Goal: Task Accomplishment & Management: Complete application form

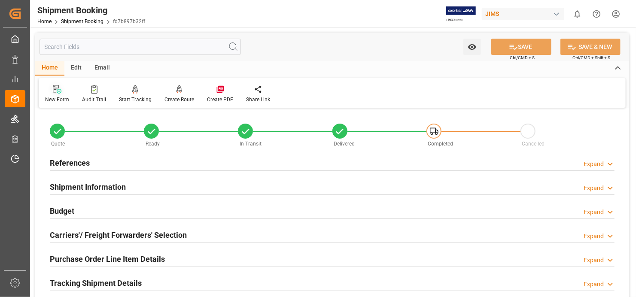
click at [61, 88] on div at bounding box center [57, 89] width 24 height 9
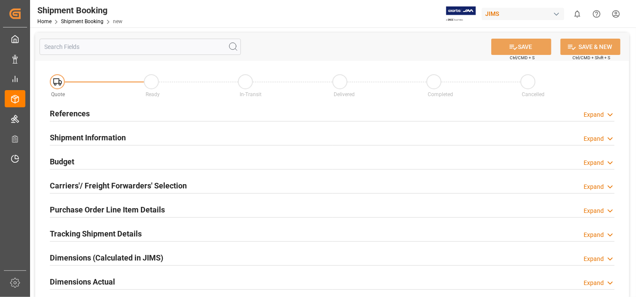
click at [75, 110] on h2 "References" at bounding box center [70, 114] width 40 height 12
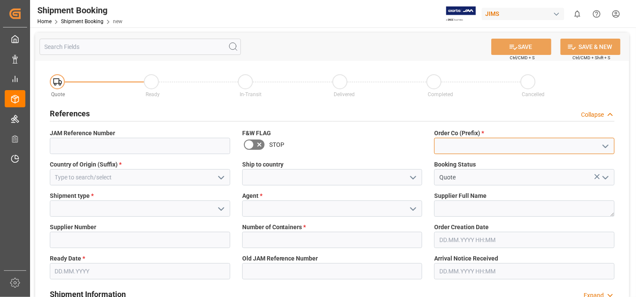
click at [502, 143] on input at bounding box center [524, 146] width 180 height 16
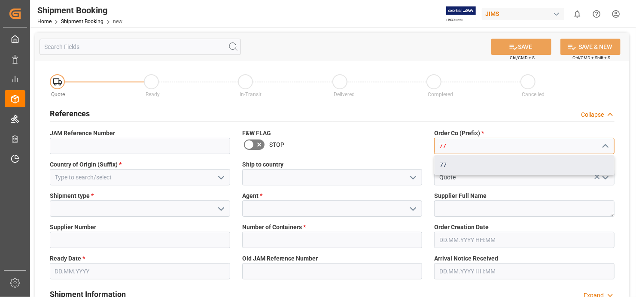
click at [467, 168] on div "77" at bounding box center [525, 164] width 180 height 19
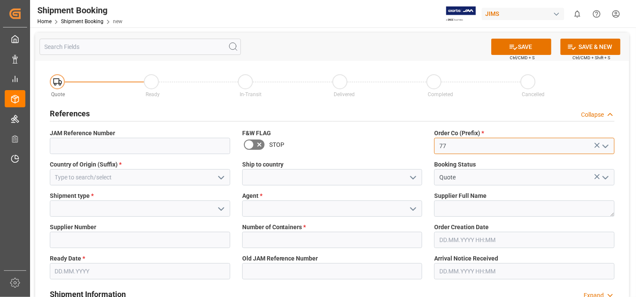
type input "77"
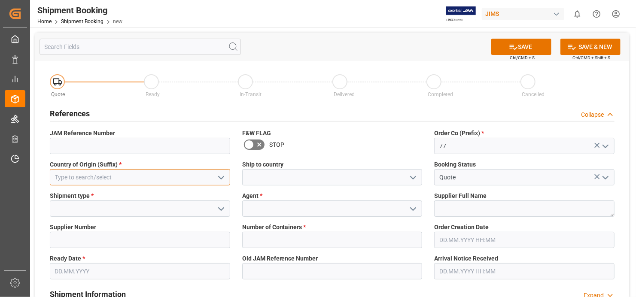
click at [165, 176] on input at bounding box center [140, 177] width 180 height 16
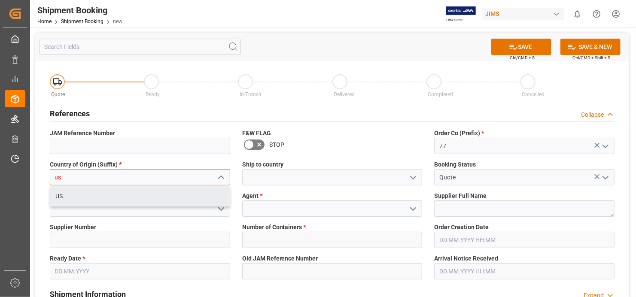
drag, startPoint x: 113, startPoint y: 199, endPoint x: 118, endPoint y: 195, distance: 6.4
click at [113, 198] on div "US" at bounding box center [140, 196] width 180 height 19
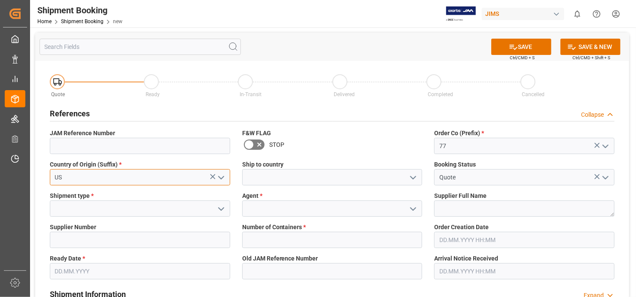
type input "US"
click at [219, 208] on polyline "open menu" at bounding box center [221, 209] width 5 height 3
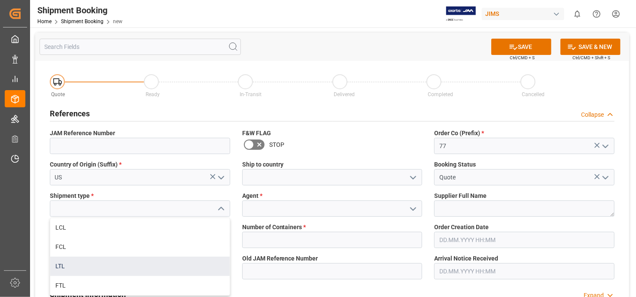
click at [140, 268] on div "LTL" at bounding box center [140, 266] width 180 height 19
type input "LTL"
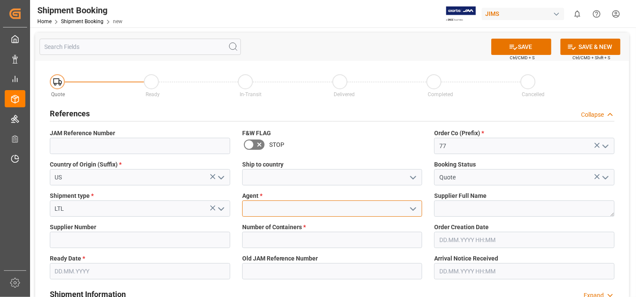
click at [347, 209] on input at bounding box center [332, 209] width 180 height 16
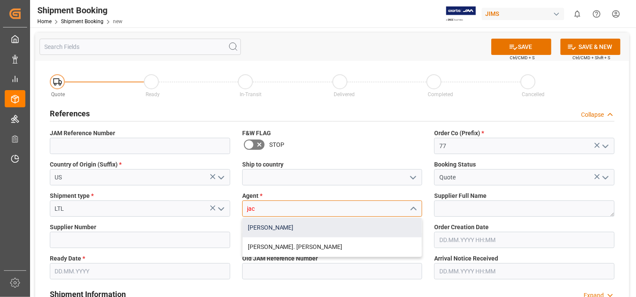
click at [323, 228] on div "[PERSON_NAME]" at bounding box center [333, 227] width 180 height 19
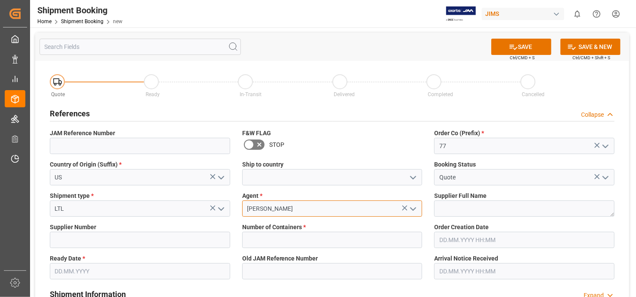
type input "[PERSON_NAME]"
click at [512, 205] on textarea at bounding box center [524, 209] width 180 height 16
click at [478, 209] on textarea at bounding box center [524, 209] width 180 height 16
paste textarea "Perigee Direct"
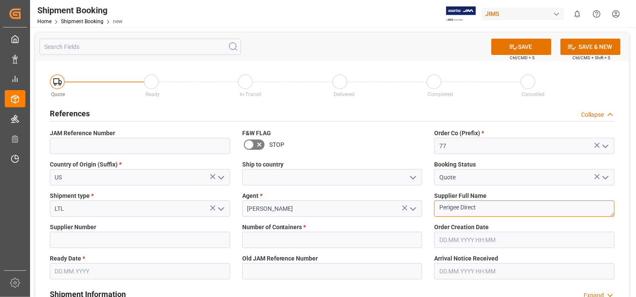
type textarea "Perigee Direct"
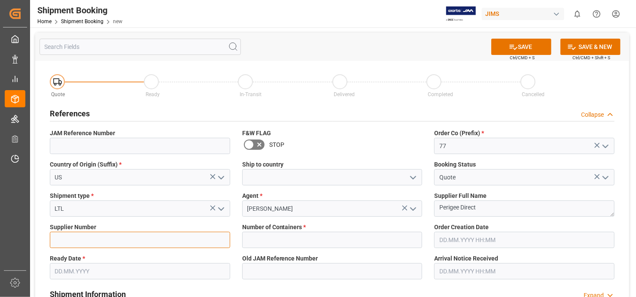
click at [98, 241] on input at bounding box center [140, 240] width 180 height 16
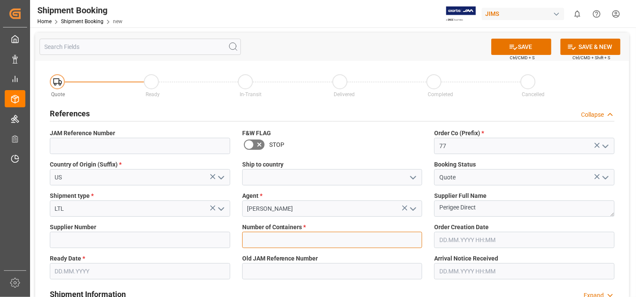
click at [416, 240] on input "text" at bounding box center [332, 240] width 180 height 16
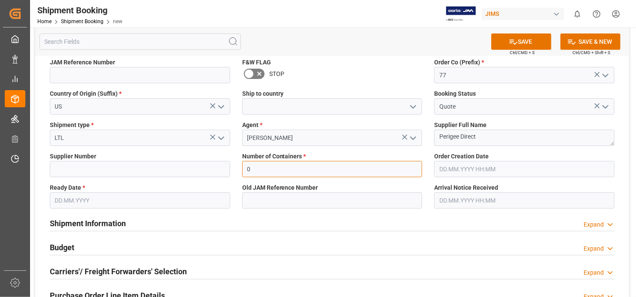
scroll to position [86, 0]
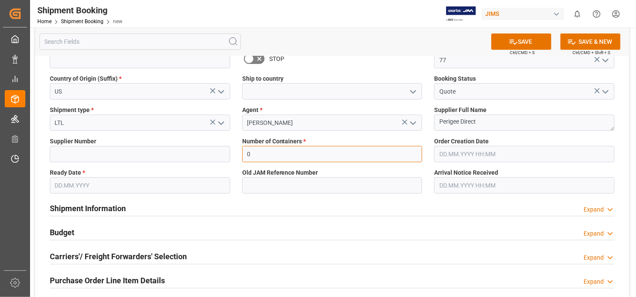
type input "0"
click at [217, 188] on input "text" at bounding box center [140, 185] width 180 height 16
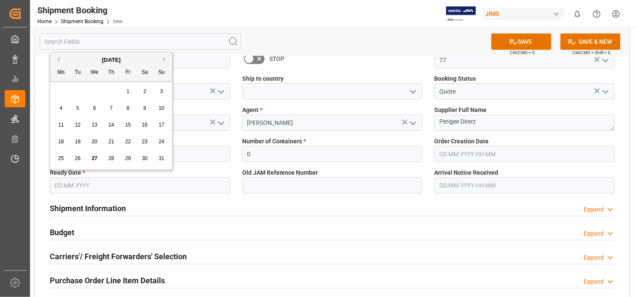
click at [92, 155] on div "27" at bounding box center [94, 159] width 11 height 10
type input "[DATE]"
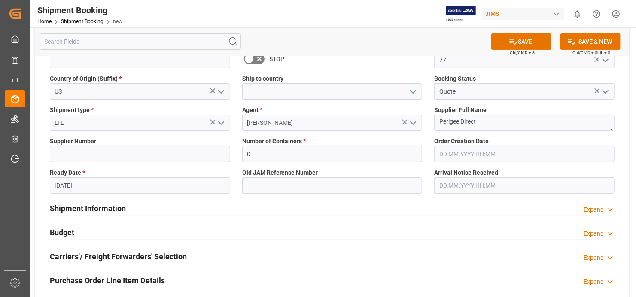
click at [387, 204] on div "Shipment Information Expand" at bounding box center [332, 208] width 565 height 16
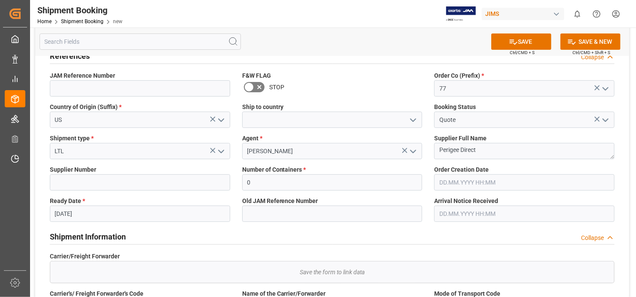
scroll to position [0, 0]
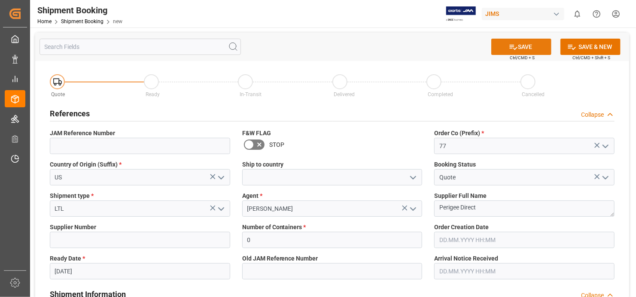
click at [531, 46] on button "SAVE" at bounding box center [521, 47] width 60 height 16
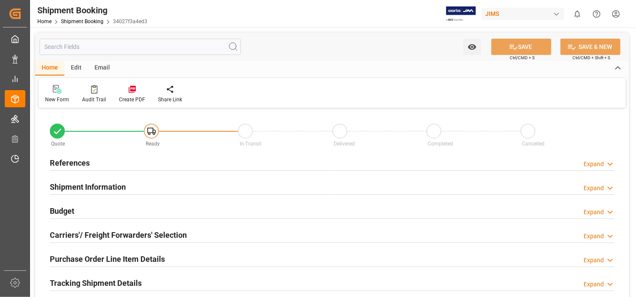
type input "0"
type input "[DATE]"
click at [76, 159] on h2 "References" at bounding box center [70, 163] width 40 height 12
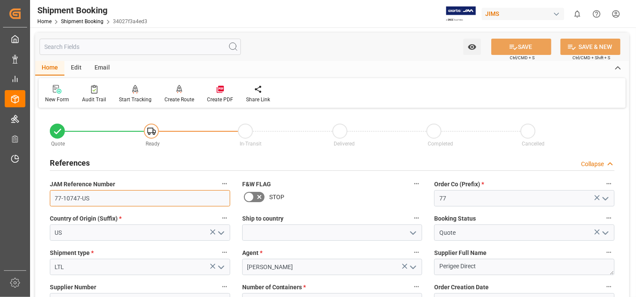
drag, startPoint x: 88, startPoint y: 198, endPoint x: 53, endPoint y: 199, distance: 35.7
click at [53, 199] on input "77-10747-US" at bounding box center [140, 198] width 180 height 16
